Goal: Check status

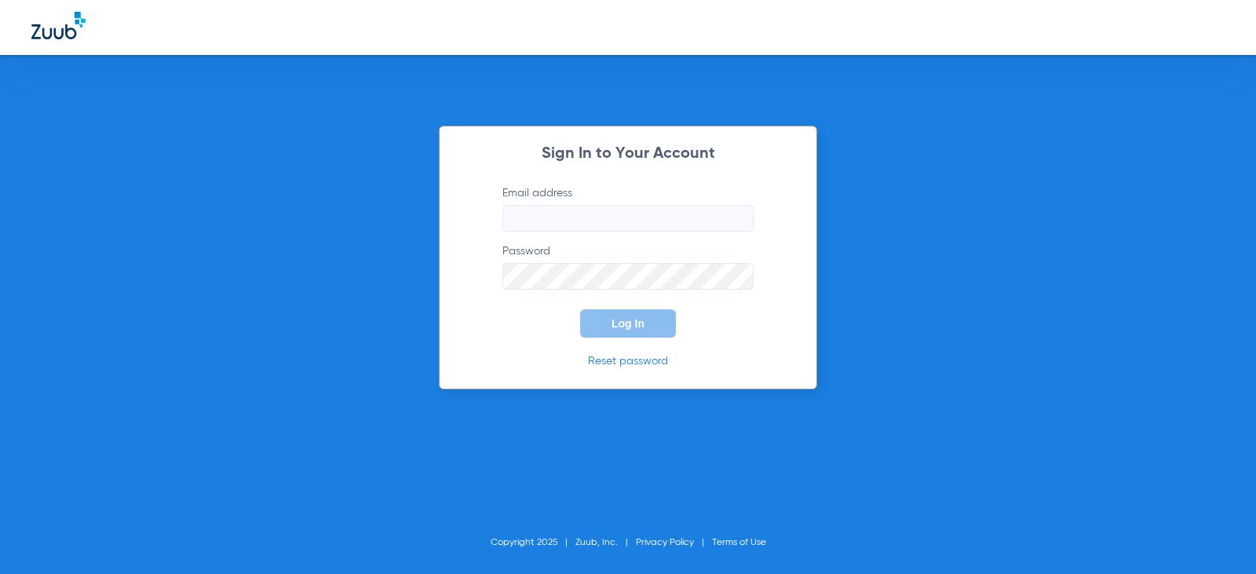
type input "[EMAIL_ADDRESS][DOMAIN_NAME]"
click at [613, 331] on button "Log In" at bounding box center [628, 323] width 96 height 28
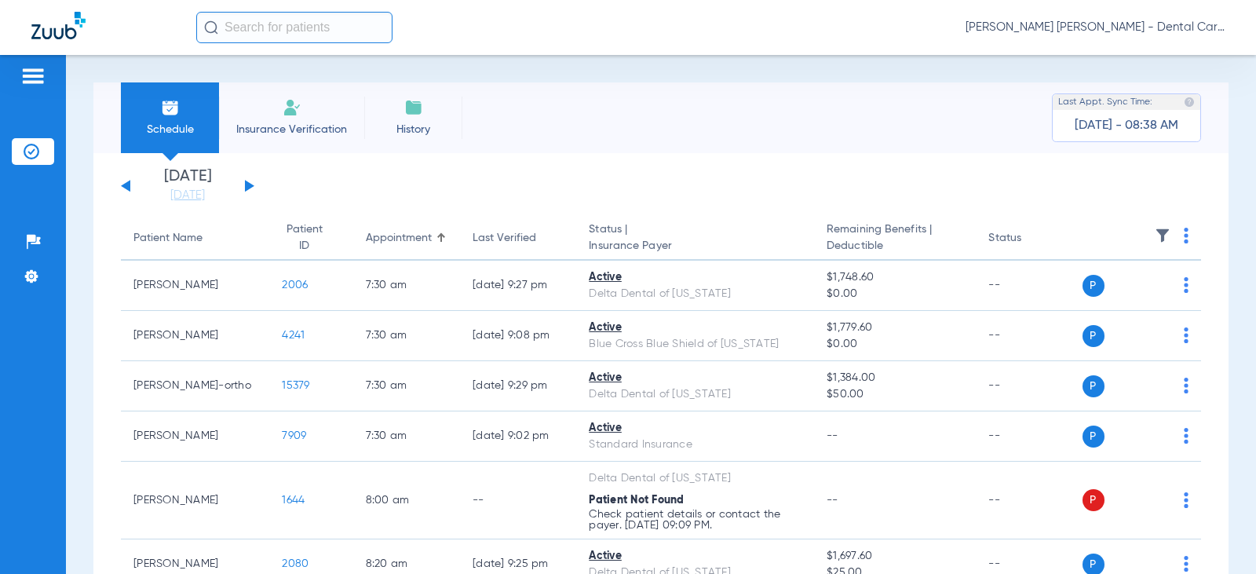
click at [247, 185] on button at bounding box center [249, 186] width 9 height 12
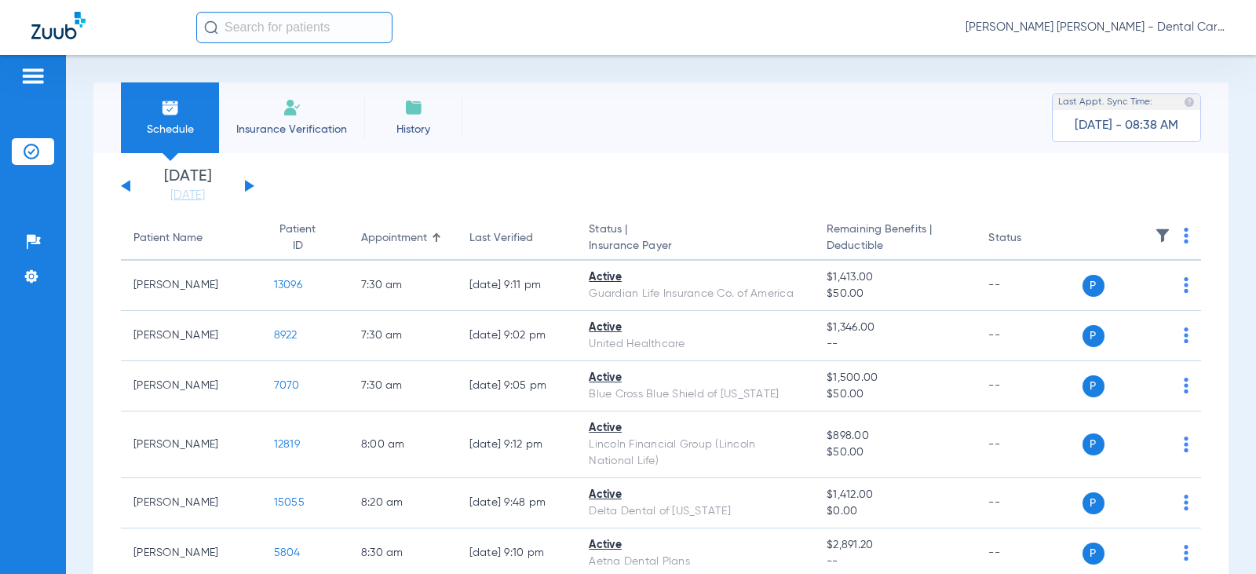
click at [249, 183] on button at bounding box center [249, 186] width 9 height 12
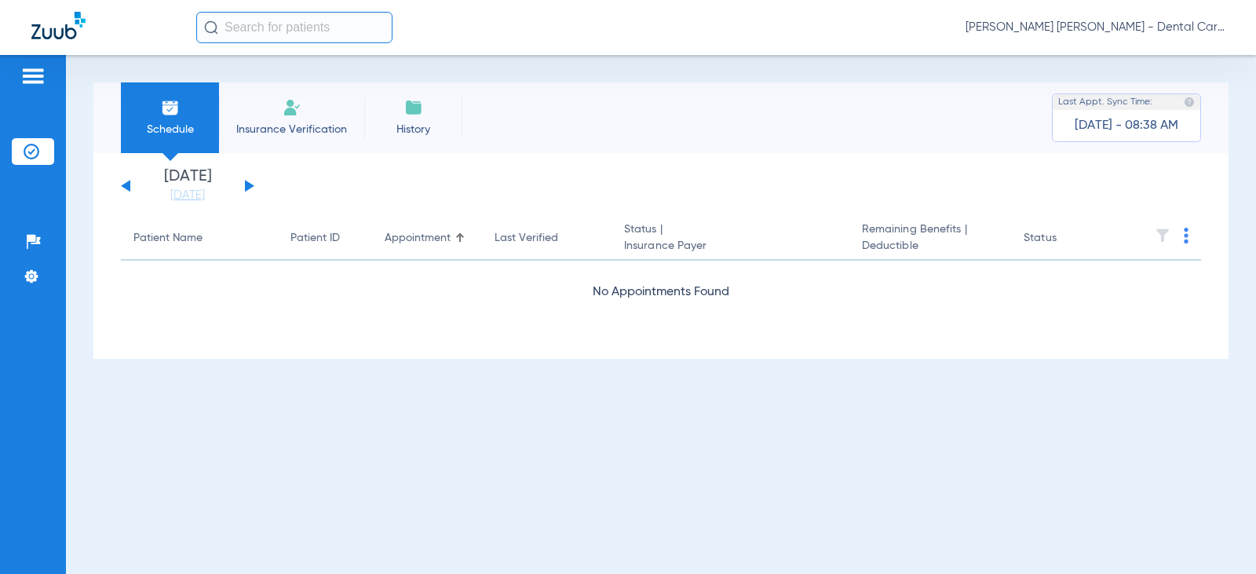
click at [249, 183] on button at bounding box center [249, 186] width 9 height 12
click at [248, 183] on button at bounding box center [249, 186] width 9 height 12
